Goal: Transaction & Acquisition: Purchase product/service

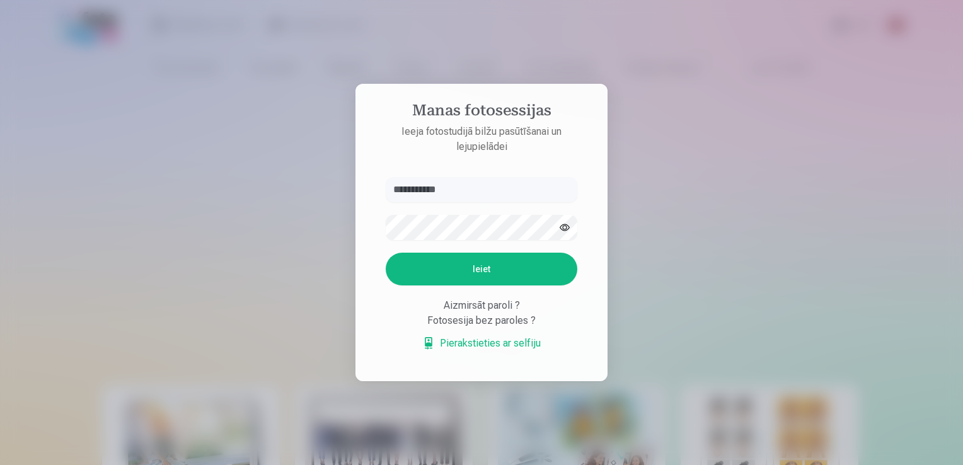
type input "**********"
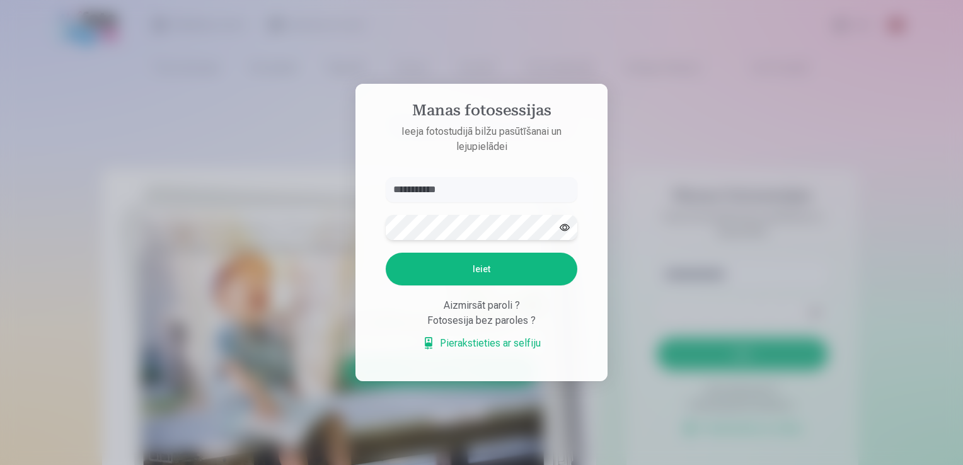
click at [386, 253] on button "Ieiet" at bounding box center [482, 269] width 192 height 33
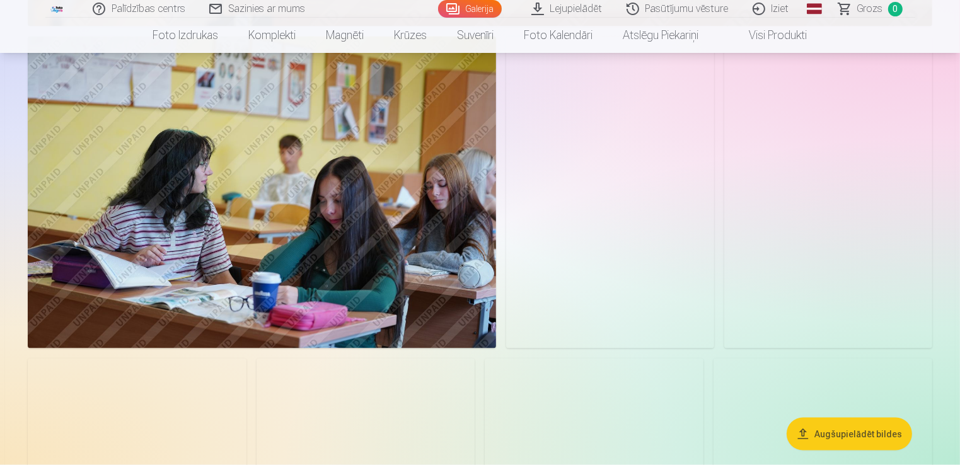
scroll to position [1966, 0]
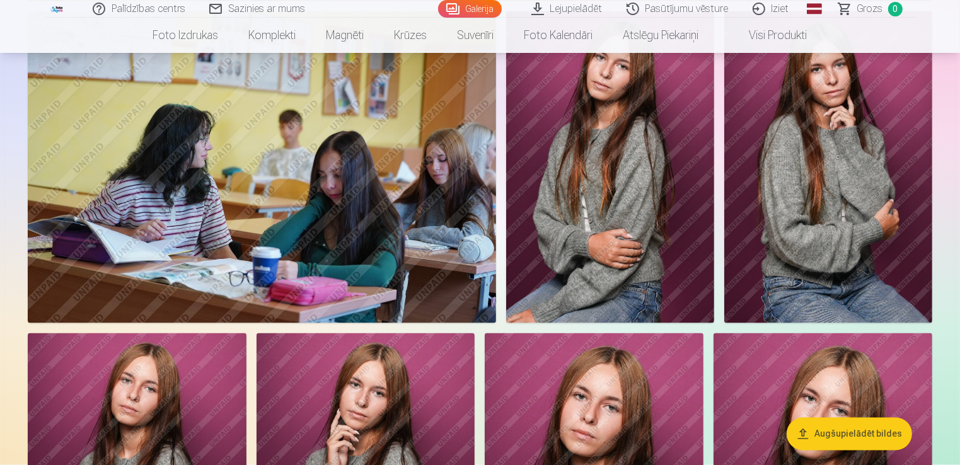
click at [382, 168] on img at bounding box center [262, 167] width 468 height 312
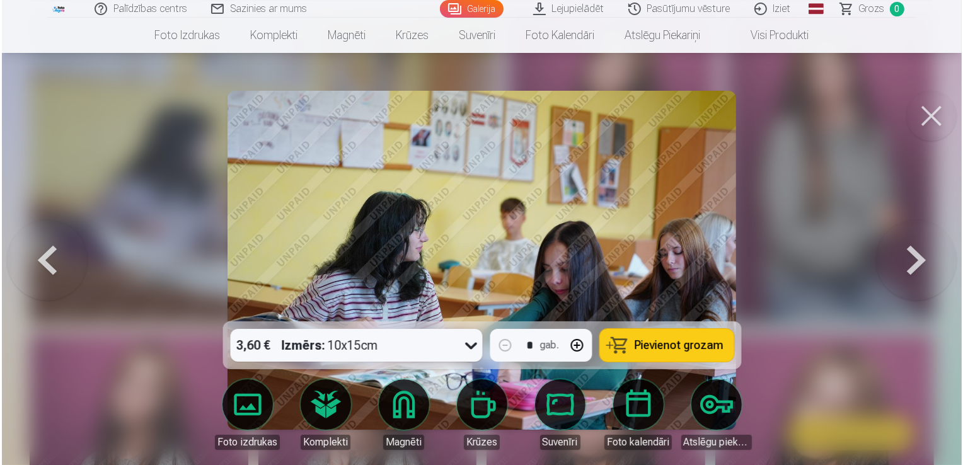
scroll to position [1970, 0]
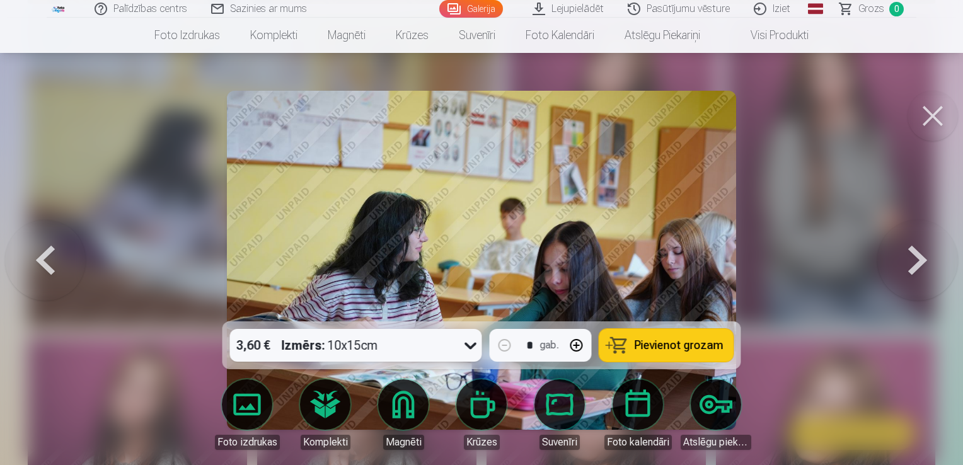
click at [693, 256] on img at bounding box center [481, 260] width 508 height 339
click at [814, 203] on div at bounding box center [481, 232] width 963 height 465
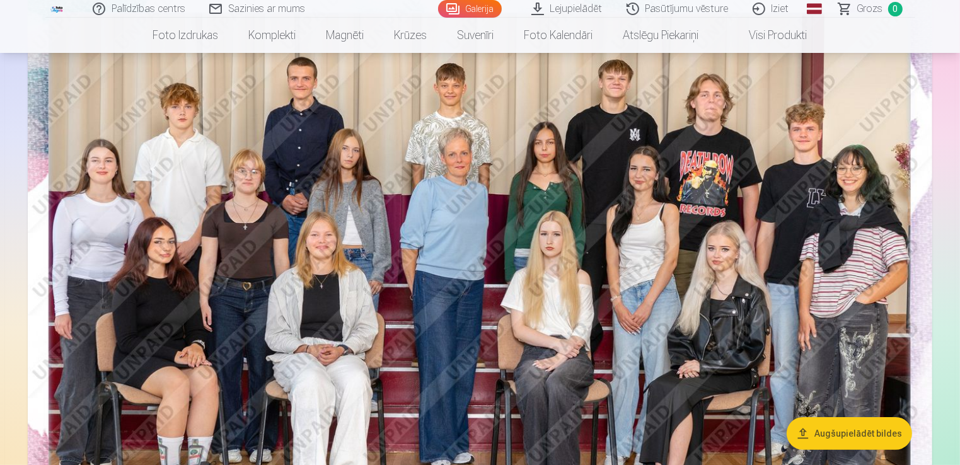
scroll to position [151, 0]
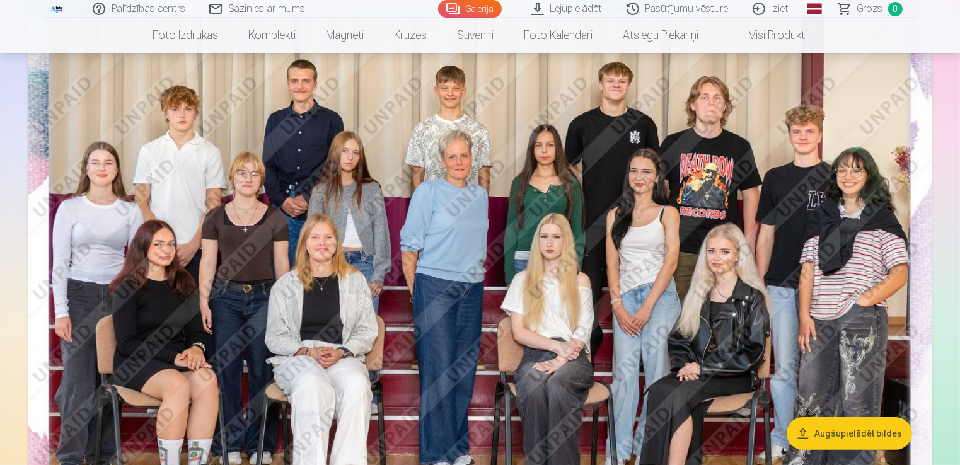
click at [473, 210] on img at bounding box center [480, 288] width 904 height 603
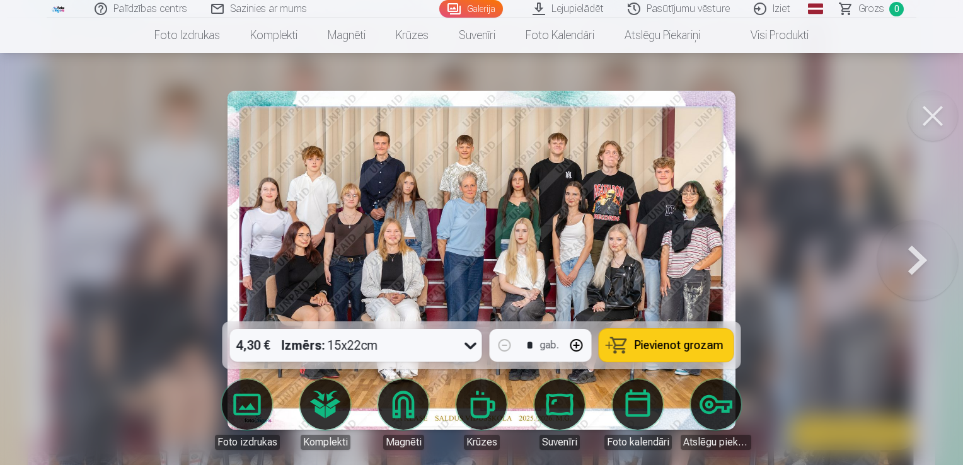
click at [123, 282] on div at bounding box center [481, 232] width 963 height 465
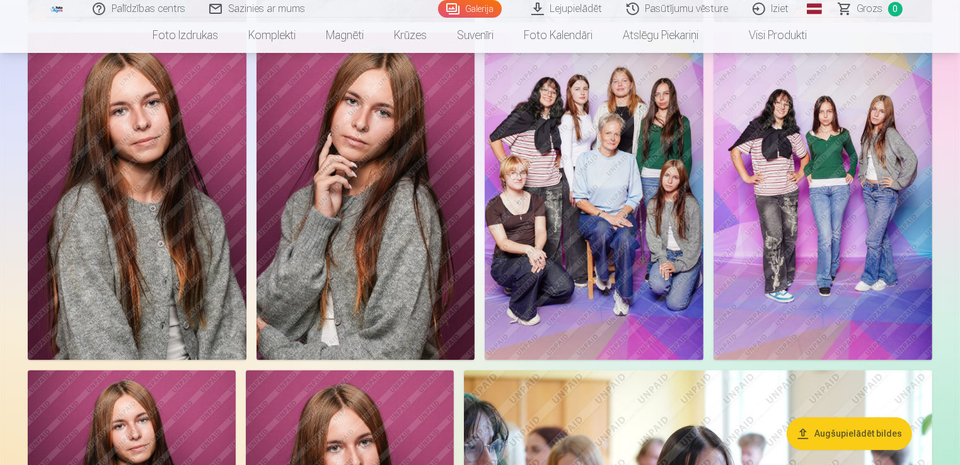
scroll to position [2621, 0]
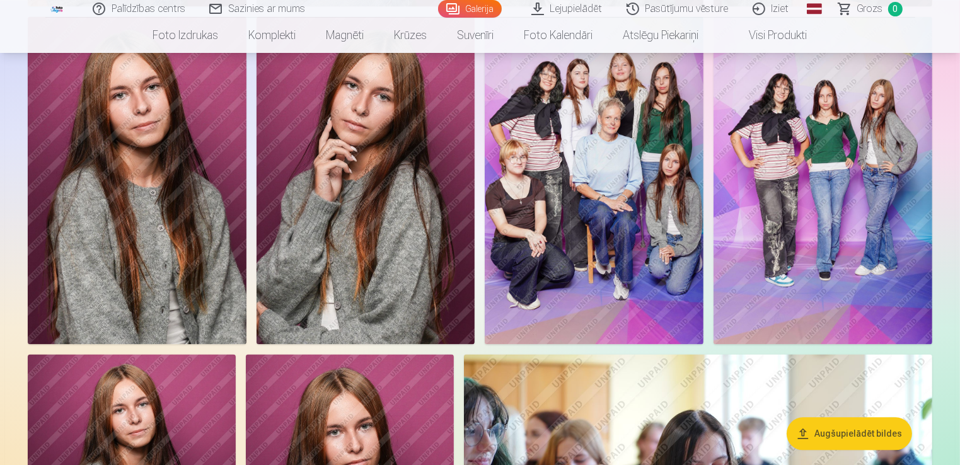
click at [902, 137] on img at bounding box center [822, 180] width 219 height 328
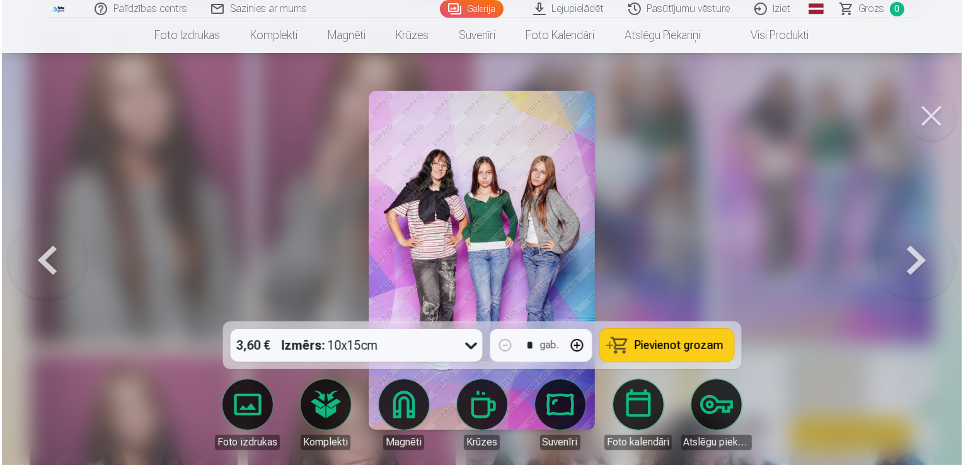
scroll to position [2628, 0]
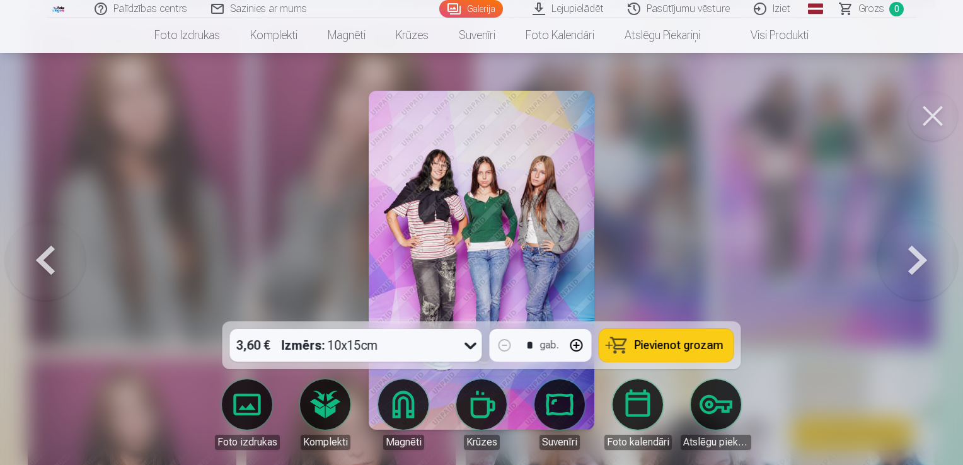
click at [636, 183] on div at bounding box center [481, 232] width 963 height 465
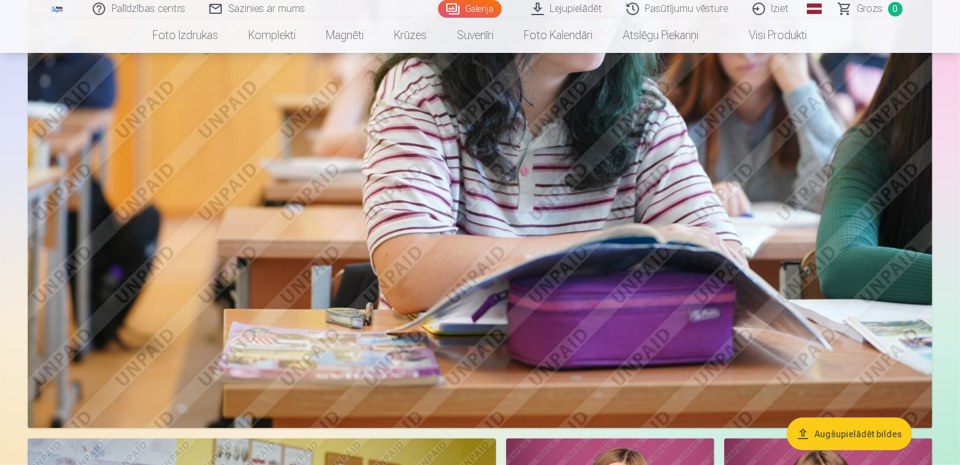
scroll to position [1537, 0]
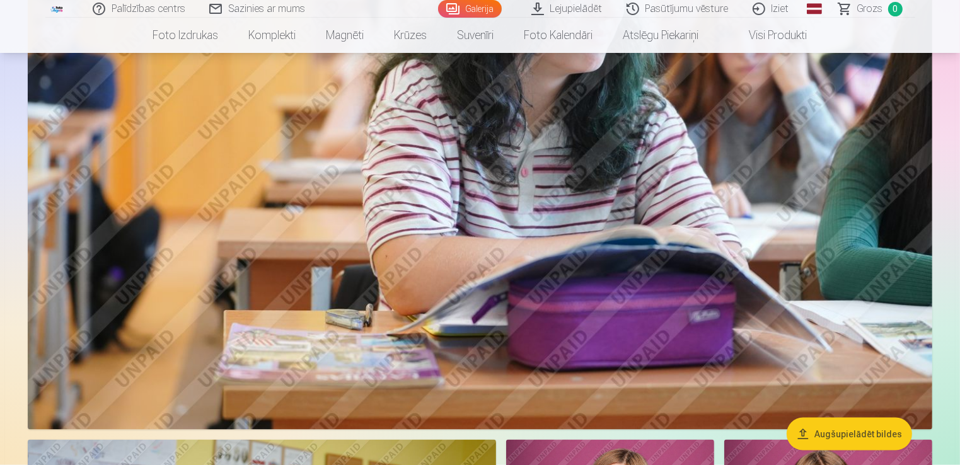
click at [765, 11] on link "Iziet" at bounding box center [771, 9] width 60 height 18
click at [759, 14] on link "Iziet" at bounding box center [771, 9] width 60 height 18
click at [777, 11] on link "Iziet" at bounding box center [771, 9] width 60 height 18
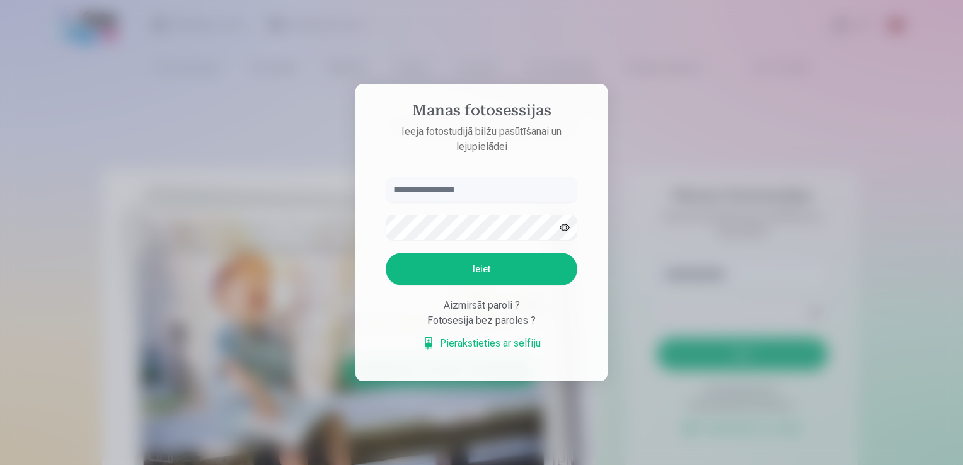
type input "*"
type input "**********"
click at [502, 275] on button "Ieiet" at bounding box center [482, 269] width 192 height 33
click at [501, 275] on button "Ieiet" at bounding box center [482, 269] width 192 height 33
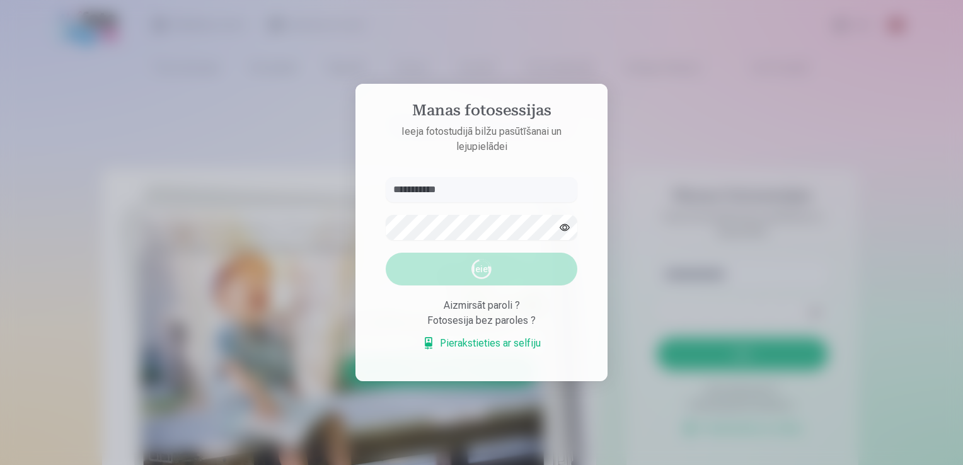
click at [501, 275] on button "Ieiet Loading..." at bounding box center [482, 269] width 192 height 33
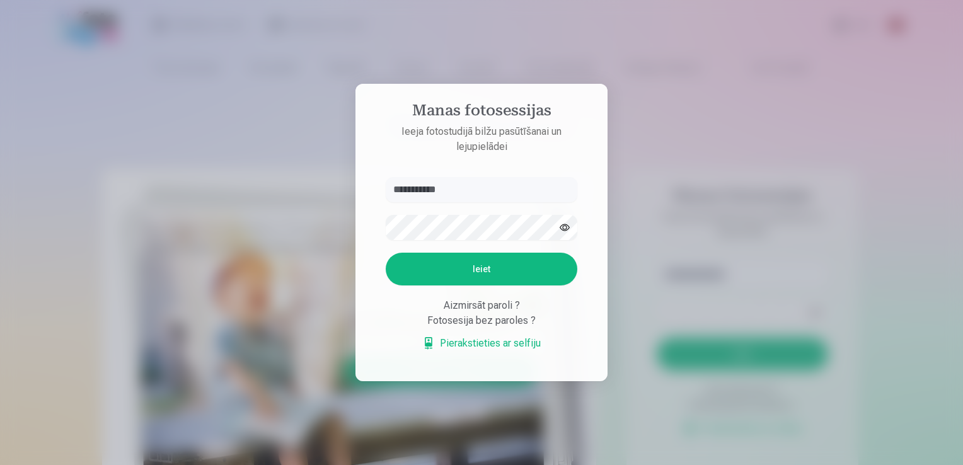
click at [558, 230] on button "button" at bounding box center [565, 227] width 24 height 24
click at [530, 263] on button "Ieiet" at bounding box center [482, 269] width 192 height 33
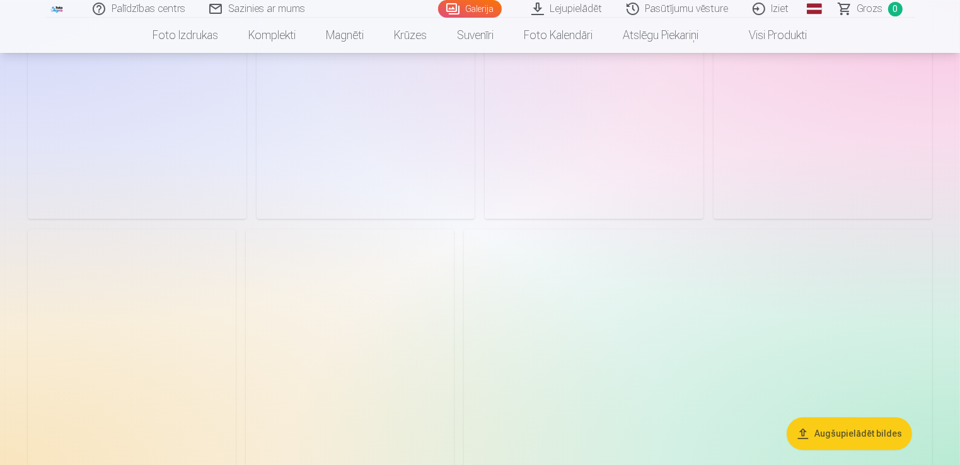
scroll to position [2747, 0]
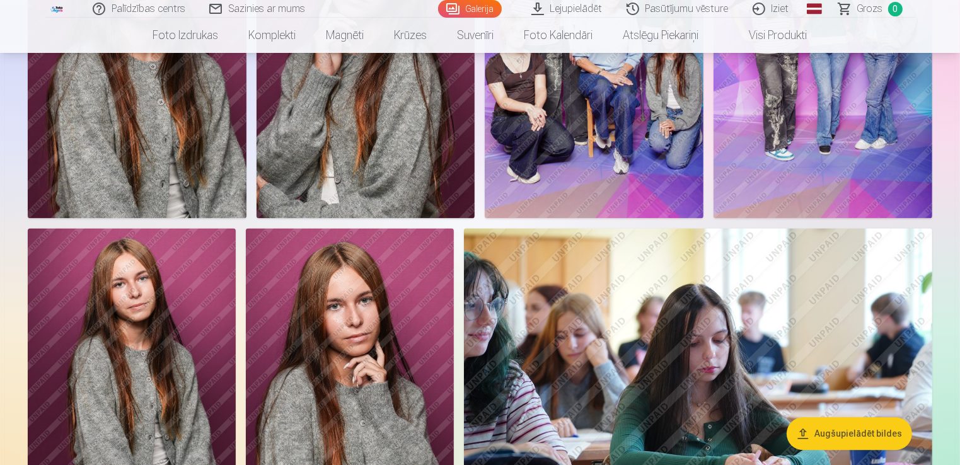
click at [426, 311] on img at bounding box center [350, 384] width 208 height 312
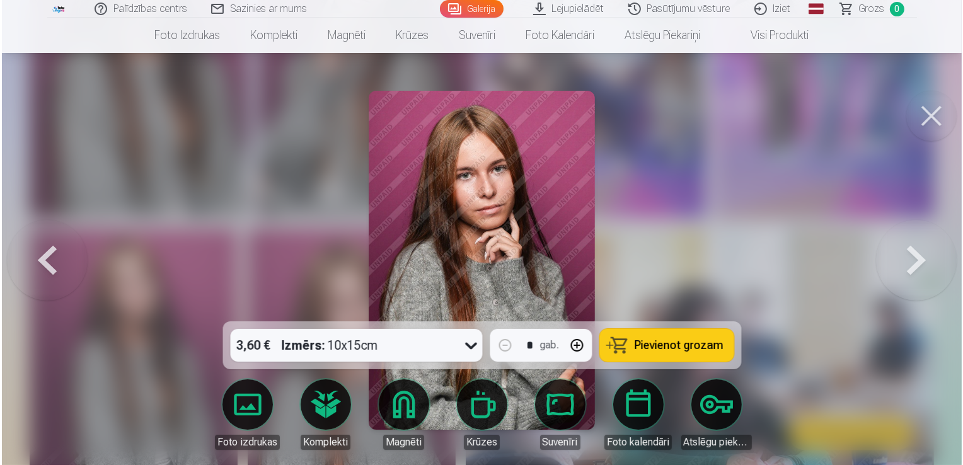
scroll to position [2755, 0]
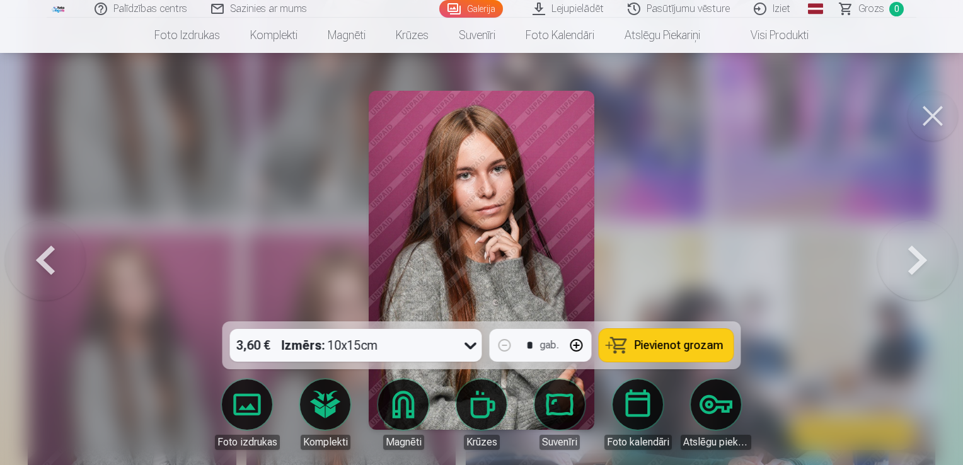
click at [708, 131] on div at bounding box center [481, 232] width 963 height 465
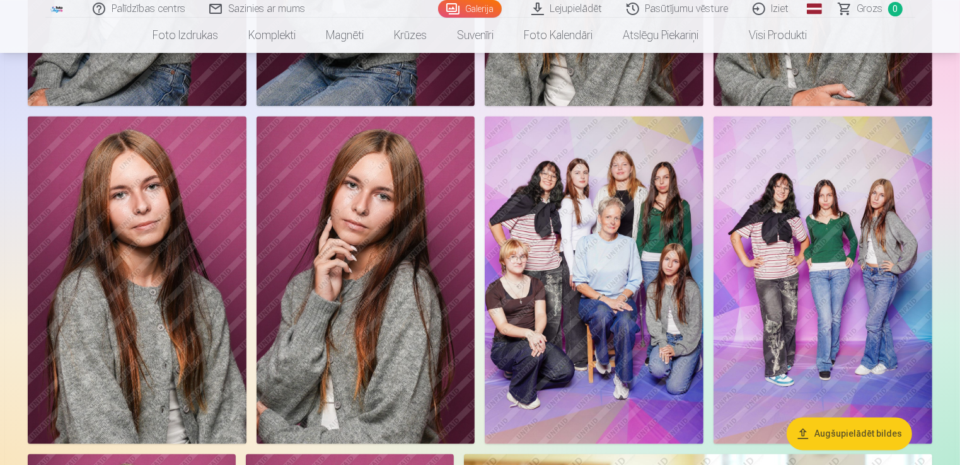
scroll to position [2520, 0]
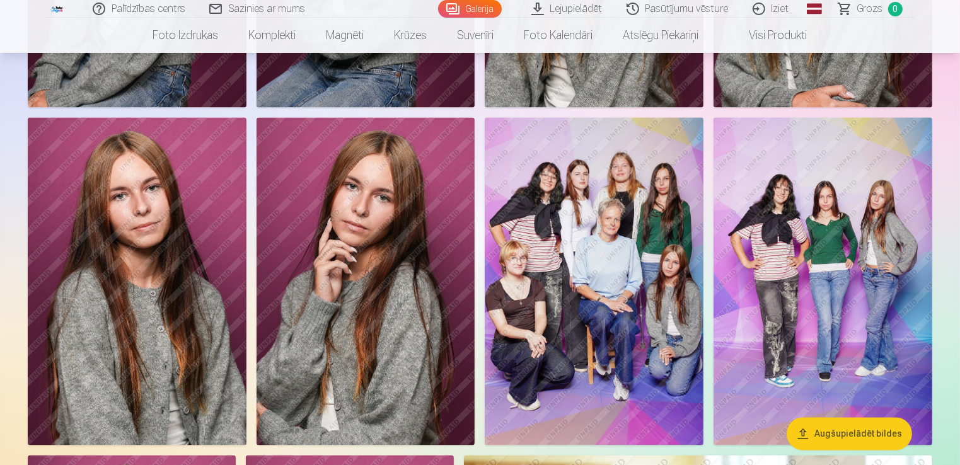
click at [805, 165] on img at bounding box center [822, 281] width 219 height 328
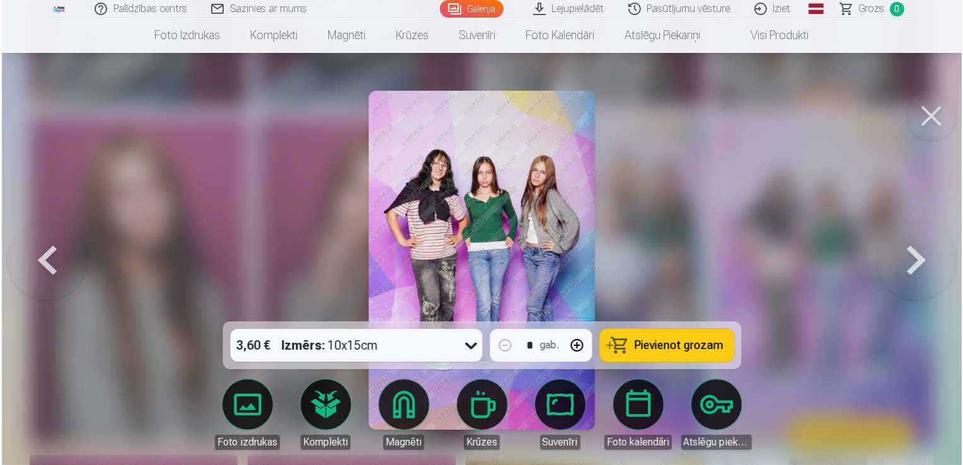
scroll to position [2527, 0]
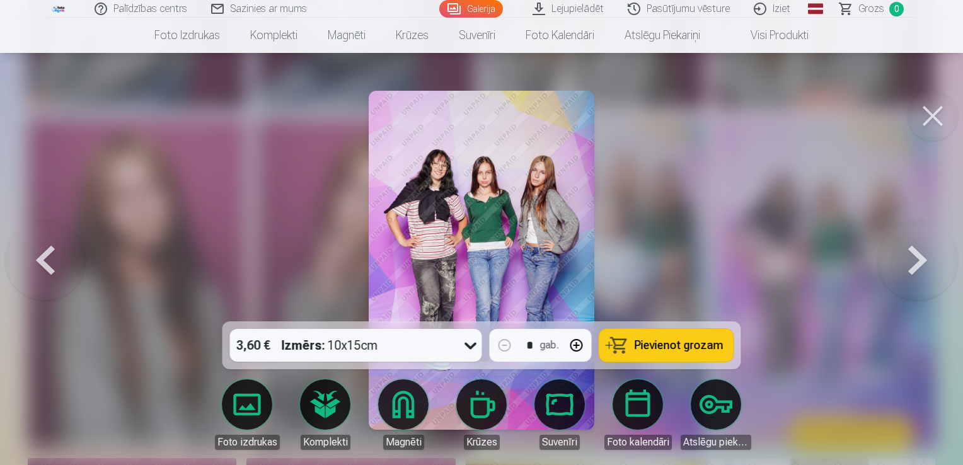
click at [937, 120] on button at bounding box center [932, 116] width 50 height 50
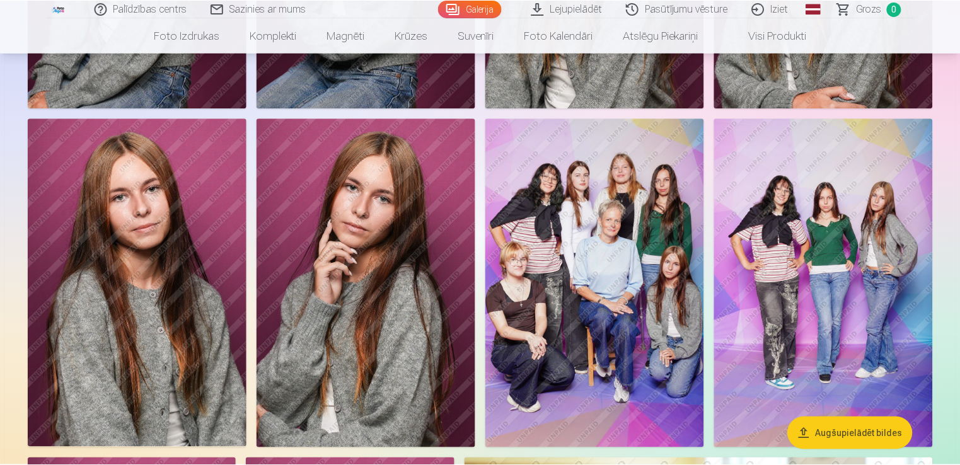
scroll to position [2520, 0]
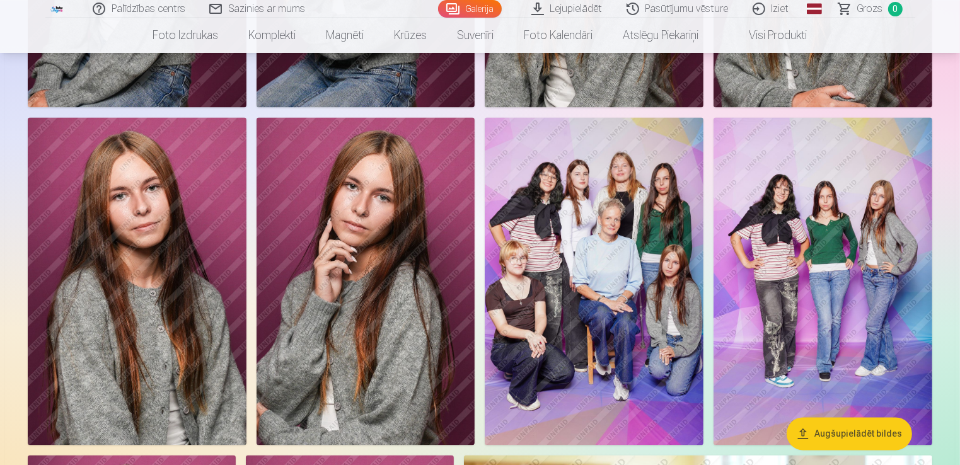
click at [769, 13] on link "Iziet" at bounding box center [771, 9] width 60 height 18
